Goal: Entertainment & Leisure: Consume media (video, audio)

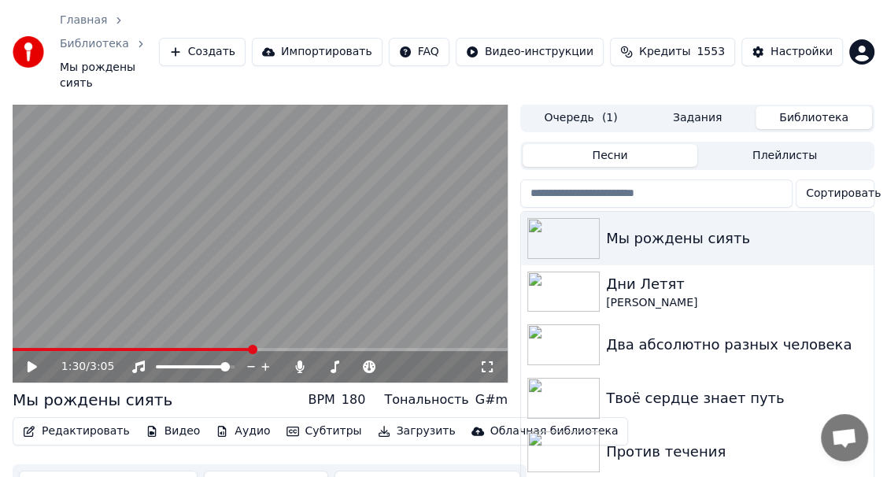
click at [21, 308] on video at bounding box center [260, 243] width 495 height 279
click at [67, 308] on video at bounding box center [260, 243] width 495 height 279
click at [21, 345] on span at bounding box center [24, 349] width 9 height 9
click at [98, 226] on video at bounding box center [260, 243] width 495 height 279
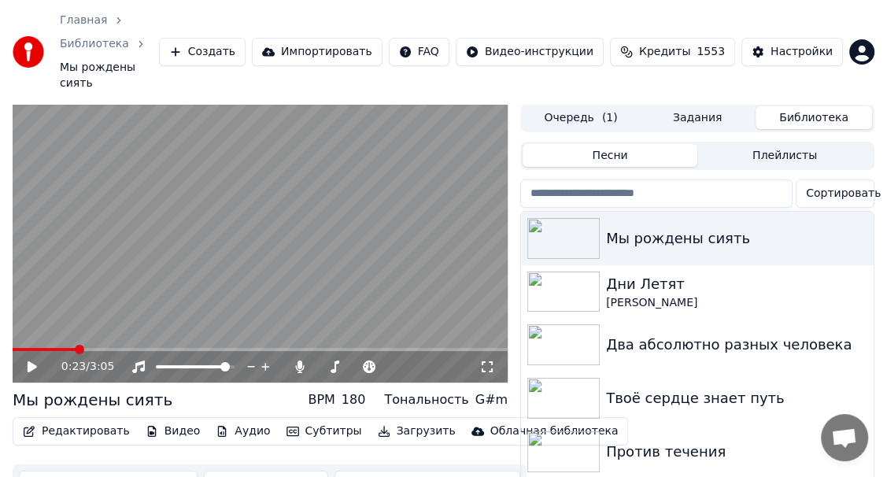
click at [31, 361] on icon at bounding box center [32, 366] width 9 height 11
click at [30, 362] on icon at bounding box center [32, 366] width 8 height 9
click at [30, 361] on icon at bounding box center [32, 366] width 9 height 11
click at [30, 362] on icon at bounding box center [32, 366] width 8 height 9
click at [60, 348] on span at bounding box center [70, 349] width 114 height 3
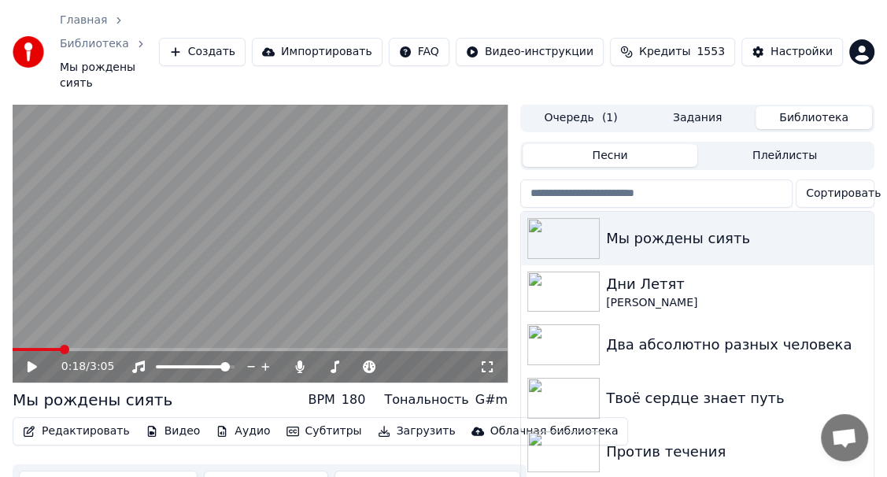
click at [35, 360] on icon at bounding box center [43, 366] width 36 height 13
click at [31, 362] on icon at bounding box center [32, 366] width 8 height 9
click at [85, 304] on video at bounding box center [260, 243] width 495 height 279
click at [85, 308] on video at bounding box center [260, 243] width 495 height 279
click at [27, 360] on icon at bounding box center [43, 366] width 36 height 13
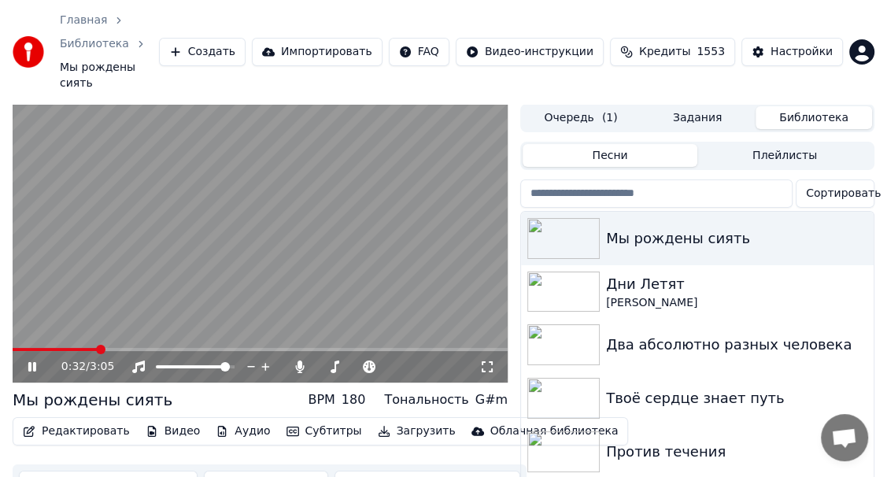
click at [96, 348] on span at bounding box center [55, 349] width 85 height 3
click at [35, 362] on icon at bounding box center [32, 366] width 8 height 9
click at [35, 360] on icon at bounding box center [43, 366] width 36 height 13
click at [85, 348] on span at bounding box center [69, 349] width 113 height 3
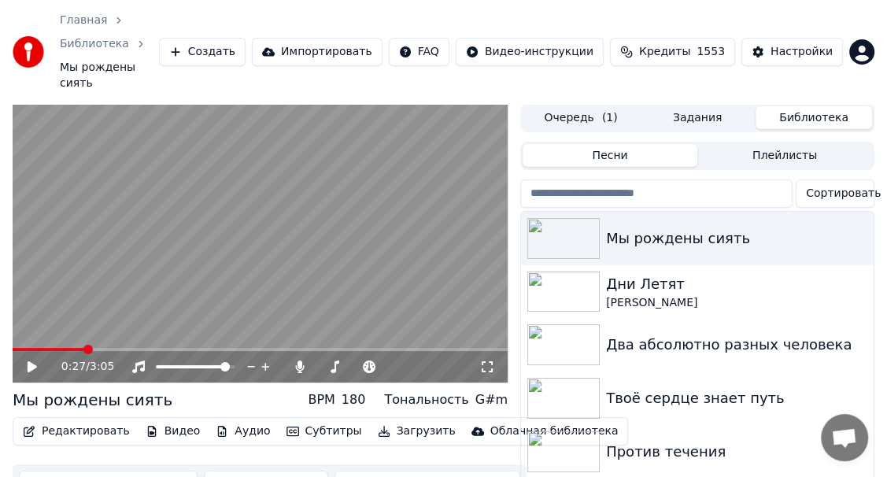
click at [32, 361] on icon at bounding box center [32, 366] width 9 height 11
click at [32, 360] on icon at bounding box center [43, 366] width 36 height 13
click at [294, 360] on icon at bounding box center [295, 366] width 9 height 13
click at [294, 360] on icon at bounding box center [295, 366] width 16 height 13
click at [32, 361] on icon at bounding box center [32, 366] width 9 height 11
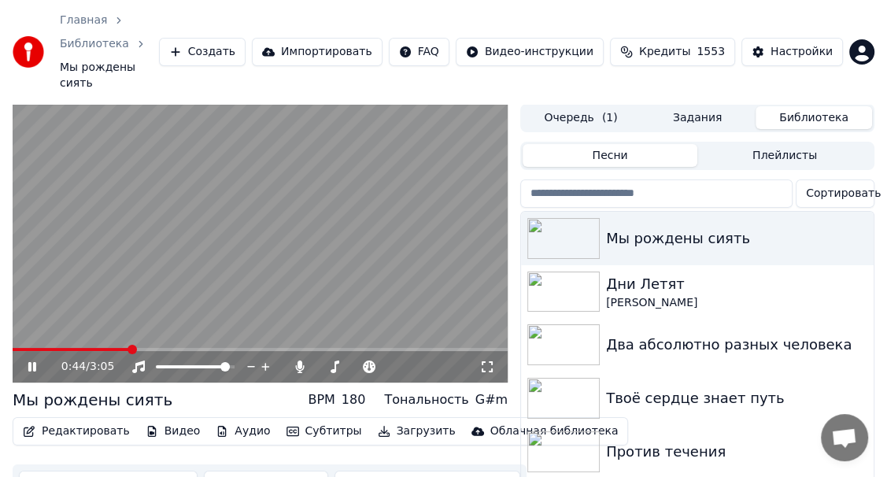
click at [91, 307] on video at bounding box center [260, 243] width 495 height 279
click at [89, 307] on video at bounding box center [260, 243] width 495 height 279
click at [87, 348] on span at bounding box center [50, 349] width 75 height 3
click at [35, 362] on icon at bounding box center [32, 366] width 8 height 9
click at [35, 361] on icon at bounding box center [32, 366] width 9 height 11
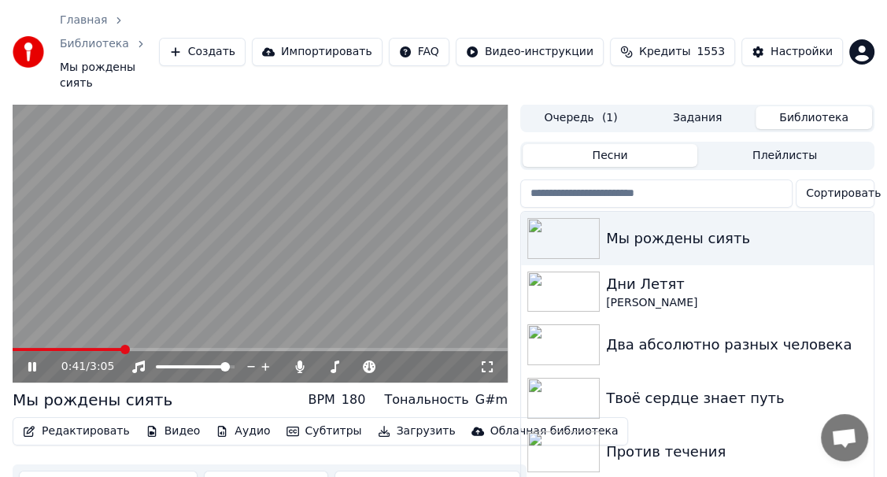
click at [35, 362] on icon at bounding box center [32, 366] width 8 height 9
click at [35, 361] on icon at bounding box center [32, 366] width 9 height 11
click at [35, 362] on icon at bounding box center [32, 366] width 8 height 9
click at [105, 306] on video at bounding box center [260, 243] width 495 height 279
click at [105, 307] on video at bounding box center [260, 243] width 495 height 279
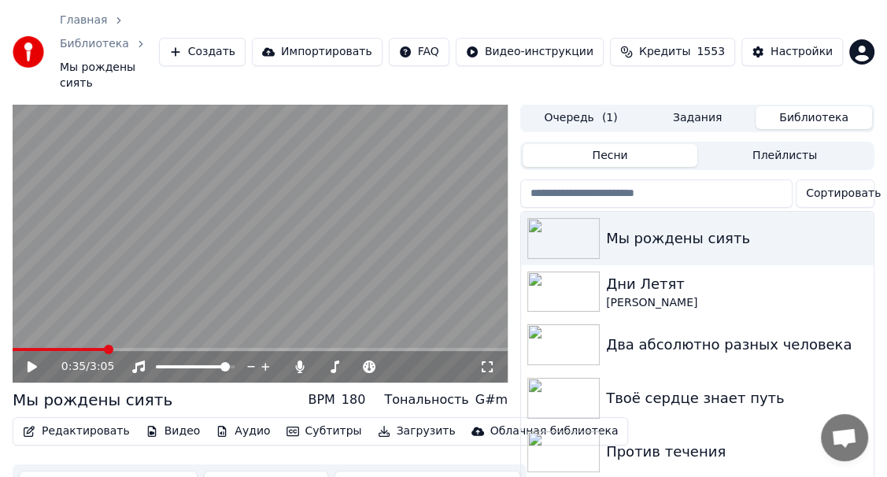
click at [105, 348] on span at bounding box center [59, 349] width 93 height 3
click at [26, 360] on icon at bounding box center [43, 366] width 36 height 13
click at [34, 362] on icon at bounding box center [32, 366] width 8 height 9
click at [28, 348] on span at bounding box center [21, 349] width 16 height 3
click at [28, 361] on icon at bounding box center [32, 366] width 9 height 11
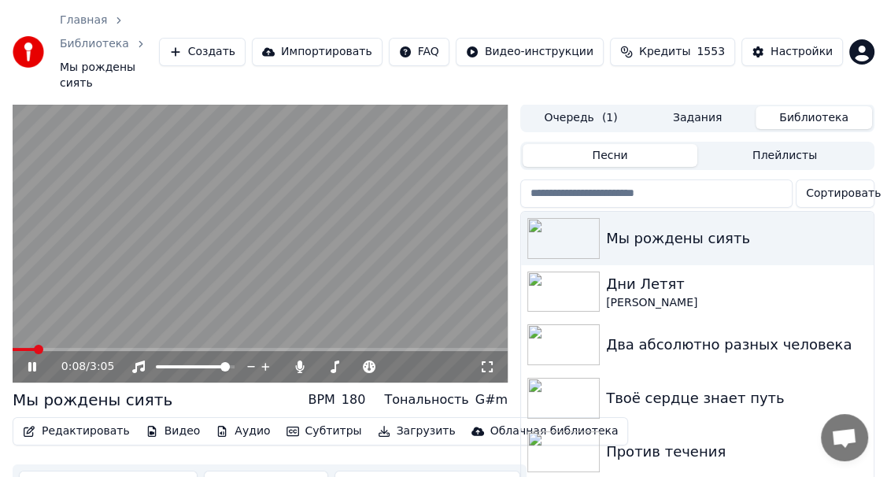
click at [487, 360] on icon at bounding box center [487, 366] width 16 height 13
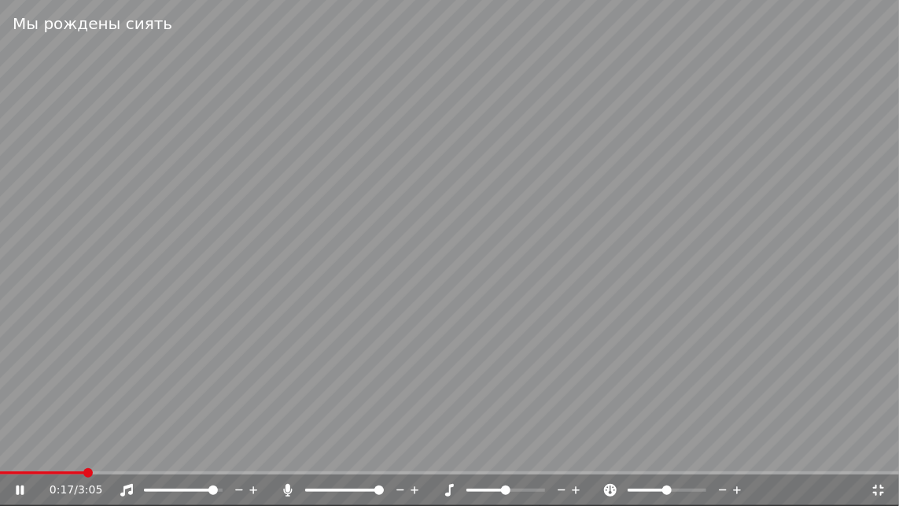
click at [879, 476] on icon at bounding box center [879, 490] width 16 height 13
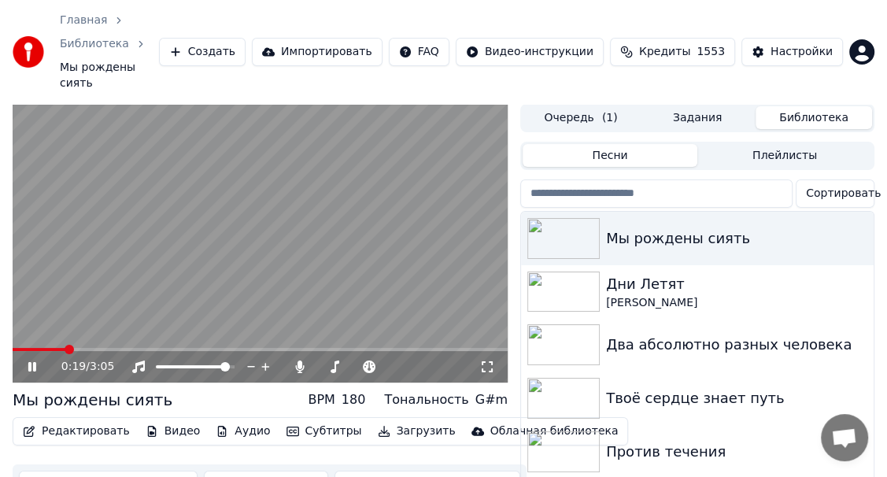
click at [30, 362] on icon at bounding box center [32, 366] width 8 height 9
